Goal: Task Accomplishment & Management: Complete application form

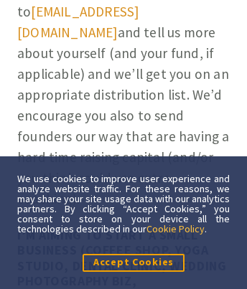
click at [177, 228] on link "Cookie Policy" at bounding box center [175, 229] width 58 height 13
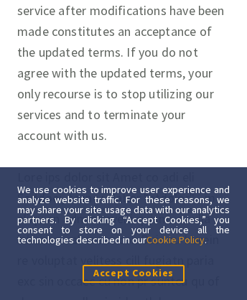
scroll to position [14672, 0]
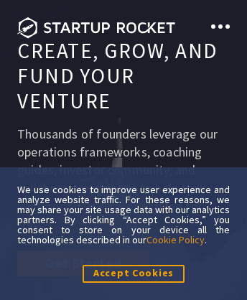
scroll to position [9650, 0]
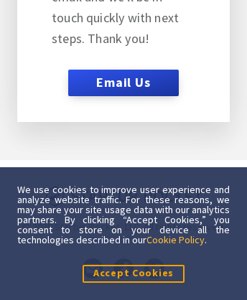
click at [177, 239] on link "Cookie Policy" at bounding box center [175, 239] width 58 height 13
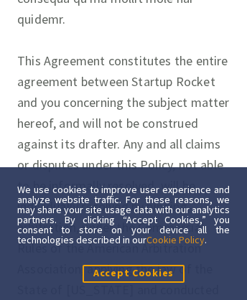
scroll to position [14672, 0]
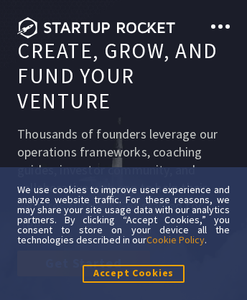
scroll to position [9615, 0]
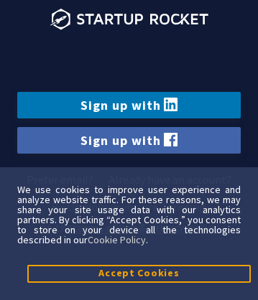
click at [129, 140] on link "Sign up with" at bounding box center [128, 140] width 223 height 27
